Goal: Task Accomplishment & Management: Use online tool/utility

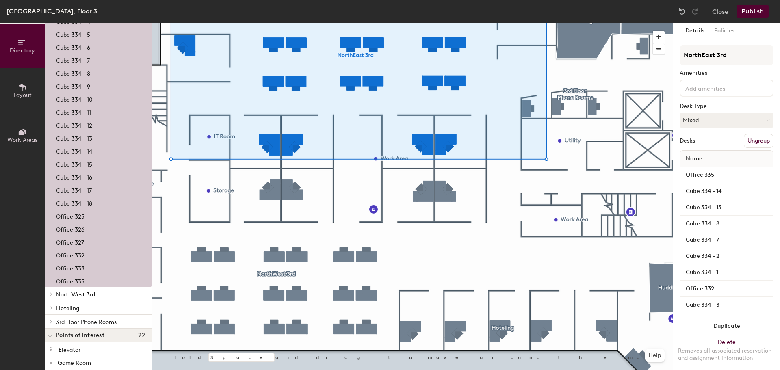
scroll to position [81, 0]
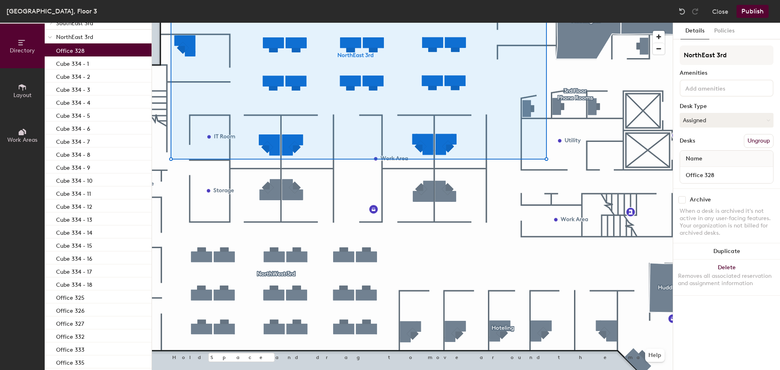
click at [73, 52] on p "Office 328" at bounding box center [70, 49] width 28 height 9
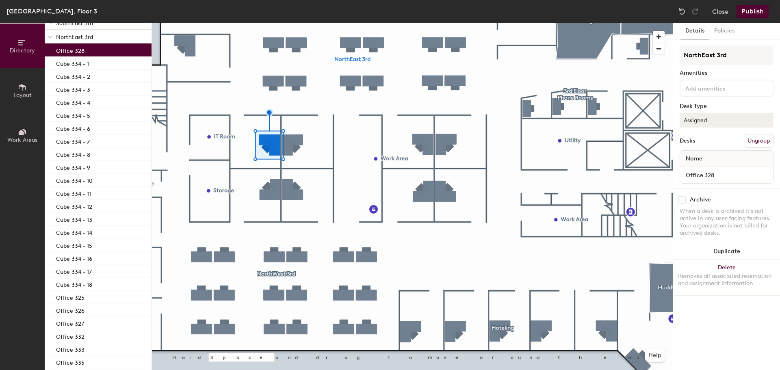
click at [715, 117] on button "Assigned" at bounding box center [727, 120] width 94 height 15
click at [693, 172] on div "Hoteled" at bounding box center [720, 170] width 81 height 12
click at [753, 14] on button "Publish" at bounding box center [753, 11] width 32 height 13
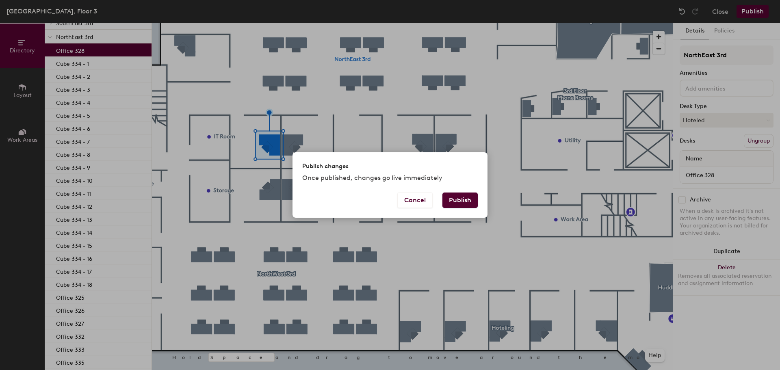
click at [460, 203] on button "Publish" at bounding box center [459, 200] width 35 height 15
